Goal: Task Accomplishment & Management: Manage account settings

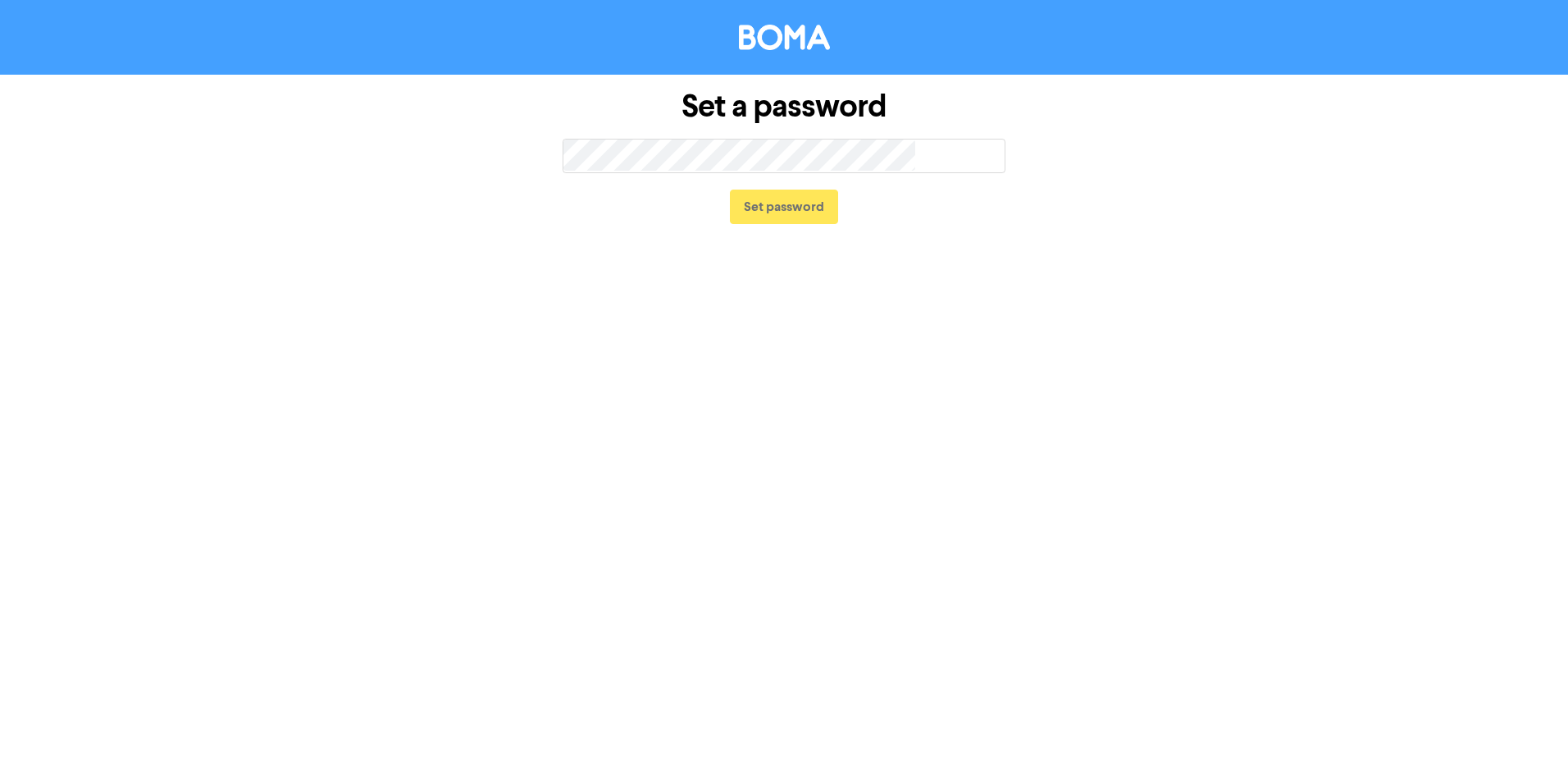
click at [762, 173] on div "Set password" at bounding box center [784, 206] width 443 height 67
click at [905, 155] on keeper-lock "Open Keeper Popup" at bounding box center [903, 155] width 20 height 20
click at [796, 191] on button "Set password" at bounding box center [784, 207] width 108 height 34
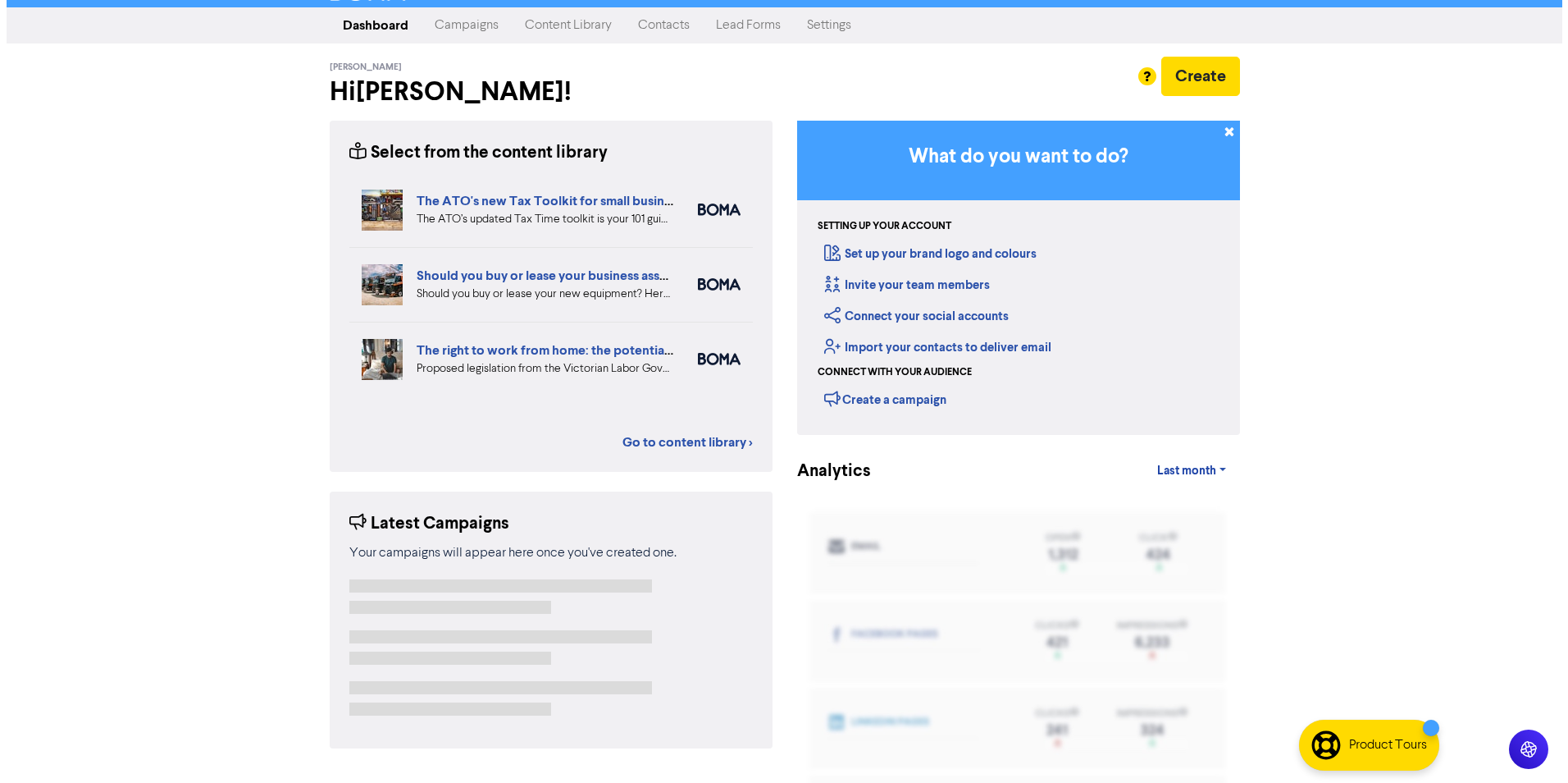
scroll to position [54, 0]
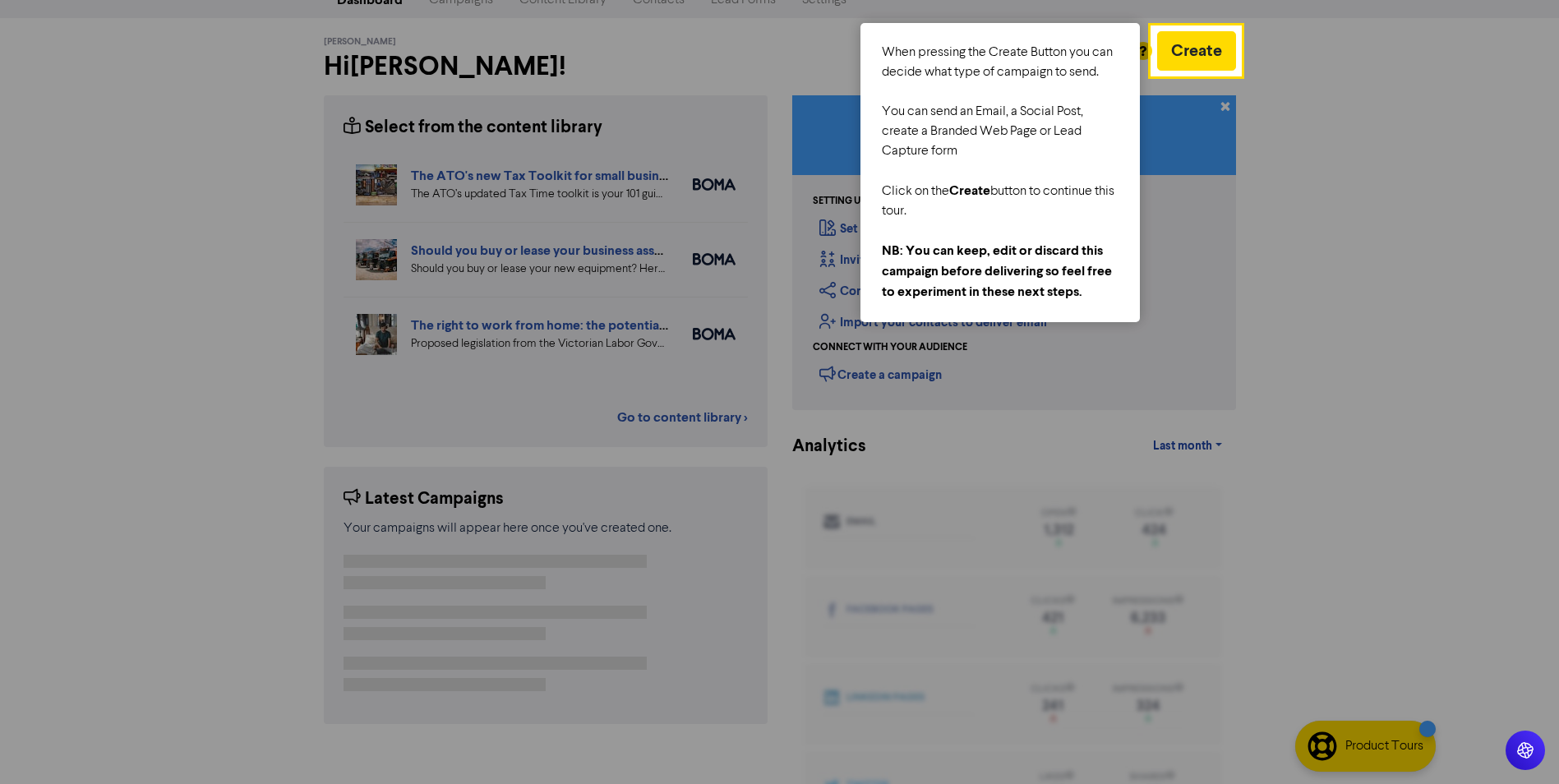
click at [1332, 114] on div at bounding box center [1399, 419] width 319 height 838
click at [1342, 110] on div at bounding box center [1399, 419] width 319 height 838
click at [1187, 50] on button "Create" at bounding box center [1196, 50] width 79 height 39
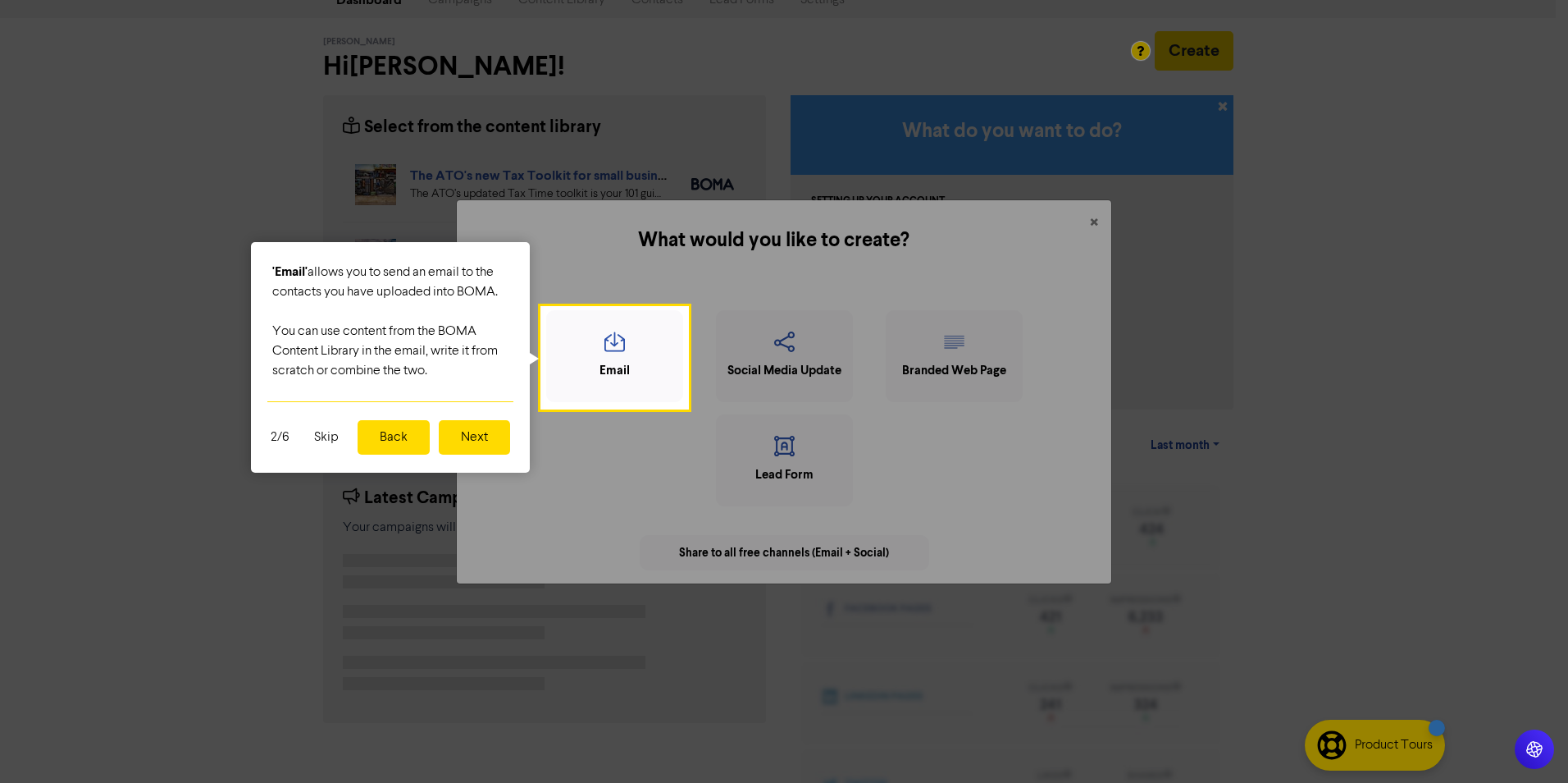
click at [1123, 235] on div at bounding box center [1127, 419] width 881 height 837
